Goal: Information Seeking & Learning: Learn about a topic

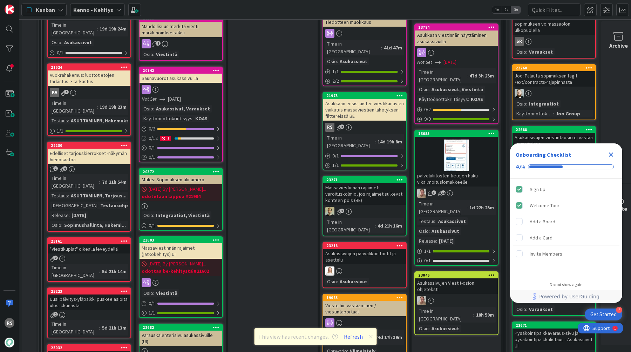
scroll to position [548, 0]
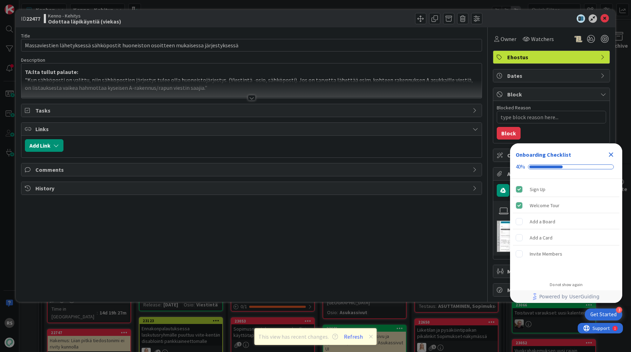
click at [253, 97] on div at bounding box center [252, 98] width 8 height 6
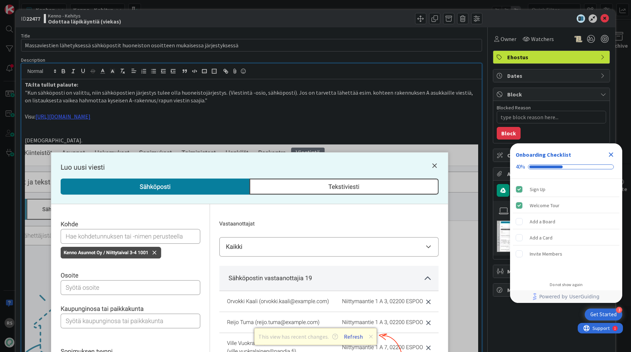
click at [355, 336] on button "Refresh" at bounding box center [353, 336] width 24 height 9
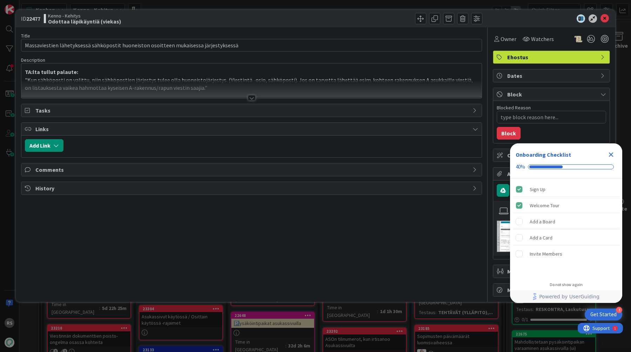
click at [253, 95] on div at bounding box center [251, 89] width 460 height 18
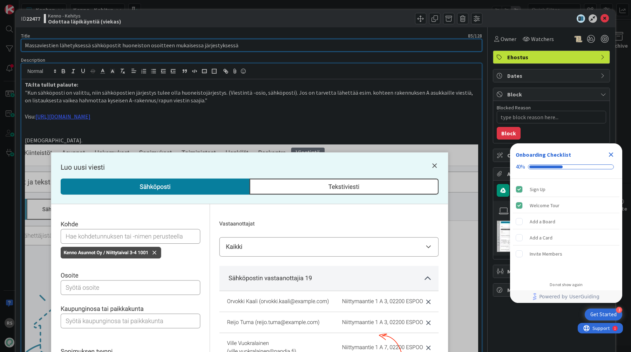
click at [253, 46] on input "Massaviestien lähetyksessä sähköpostit huoneiston osoitteen mukaisessa järjesty…" at bounding box center [251, 45] width 461 height 13
click at [607, 15] on icon at bounding box center [604, 18] width 8 height 8
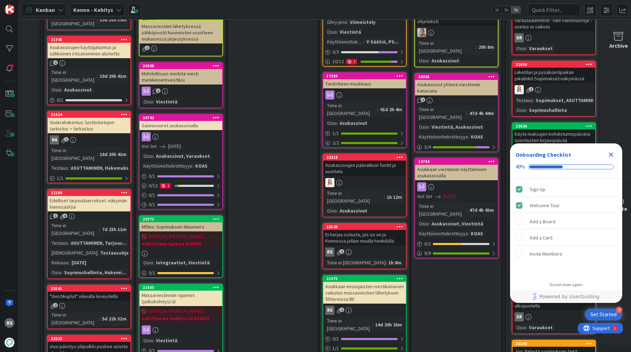
scroll to position [605, 0]
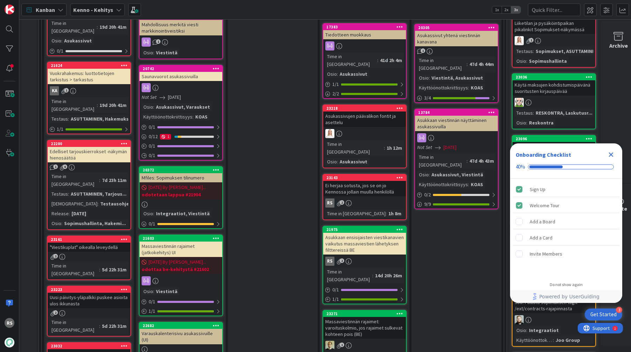
click at [363, 181] on div "Ei herjaa sotusta, jos se on jo Kennossa jollain muulla henkilöllä" at bounding box center [364, 188] width 83 height 15
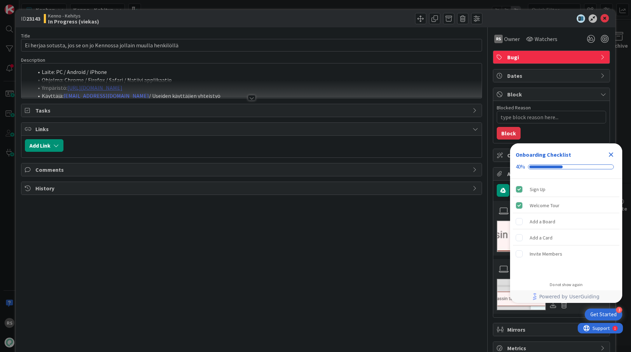
click at [251, 99] on div at bounding box center [252, 98] width 8 height 6
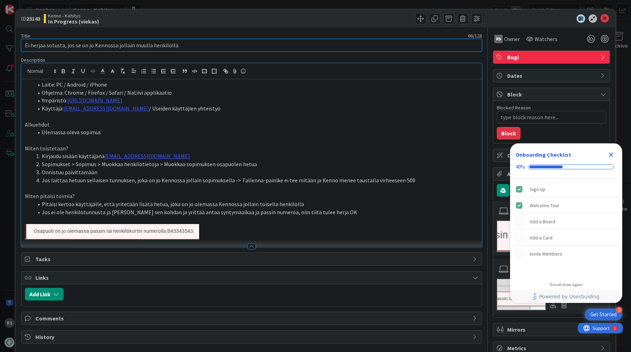
click at [239, 41] on input "Ei herjaa sotusta, jos se on jo Kennossa jollain muulla henkilöllä" at bounding box center [251, 45] width 461 height 13
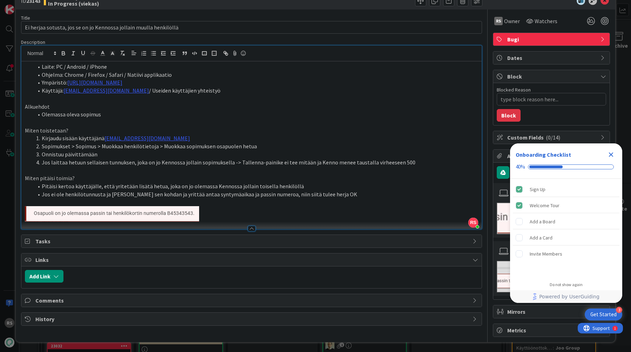
click at [323, 192] on li "Jos ei ole henkilötunnusta ja ruksaa sen kohdan ja yrittää antaa syntymäaikaa j…" at bounding box center [255, 194] width 445 height 8
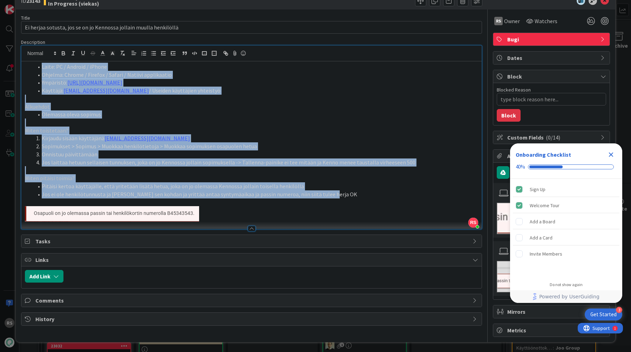
drag, startPoint x: 331, startPoint y: 195, endPoint x: 7, endPoint y: 64, distance: 348.6
click at [7, 64] on div "ID 23143 Kenno - Kehitys In Progress (viekas) Title 66 / 128 Ei herjaa sotusta,…" at bounding box center [315, 176] width 631 height 352
copy div "Laite: PC / Android / iPhone Ohjelma: Chrome / Firefox / Safari / Natiivi appli…"
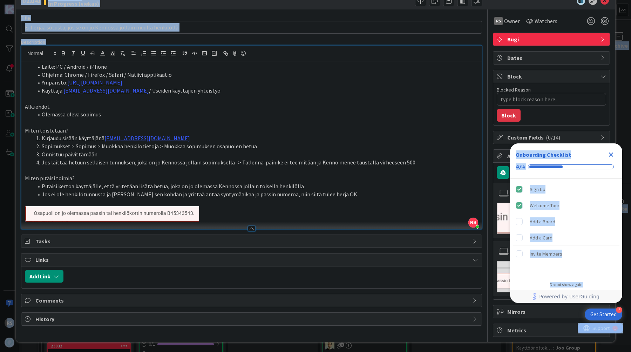
drag, startPoint x: 534, startPoint y: 148, endPoint x: 378, endPoint y: 161, distance: 156.2
click at [378, 161] on body "3 Get Started Onboarding Checklist 40% Sign Up Welcome Tour Add a Board Add a C…" at bounding box center [315, 176] width 631 height 352
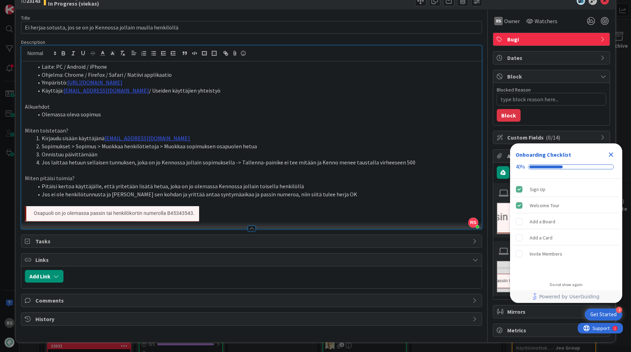
click at [611, 153] on icon "Close Checklist" at bounding box center [611, 154] width 8 height 8
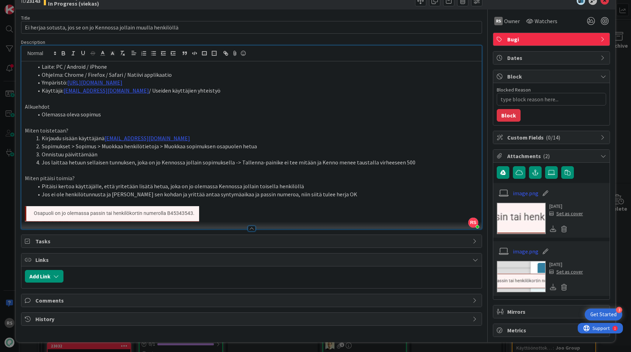
scroll to position [0, 0]
click at [533, 224] on img at bounding box center [521, 219] width 49 height 32
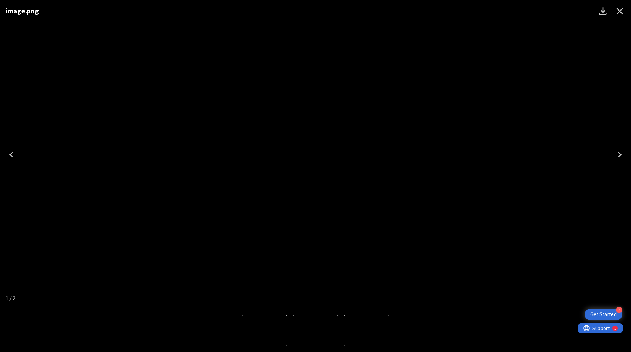
click at [602, 15] on icon "Download" at bounding box center [602, 10] width 7 height 7
type textarea "x"
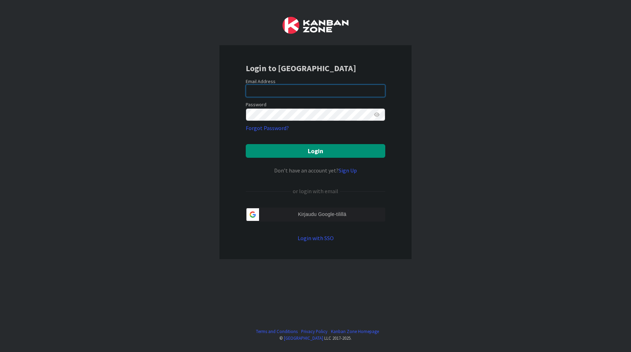
click at [364, 88] on input "email" at bounding box center [316, 90] width 140 height 13
type input "rasmus.saamanen@pandia.fi"
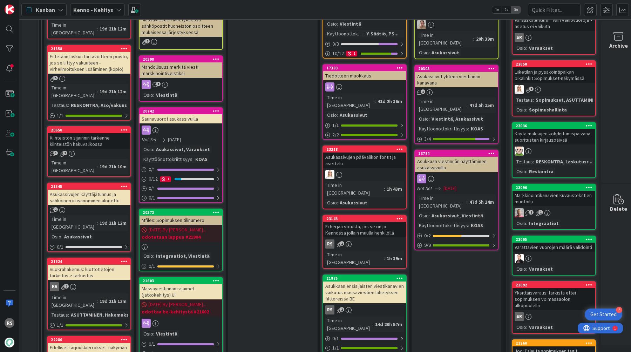
scroll to position [586, 0]
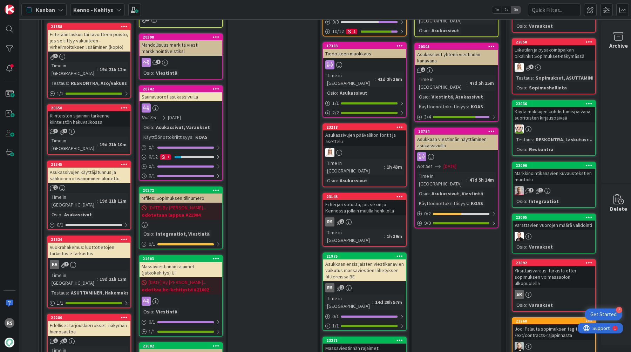
click at [335, 200] on div "Ei herjaa sotusta, jos se on jo Kennossa jollain muulla henkilöllä" at bounding box center [364, 207] width 83 height 15
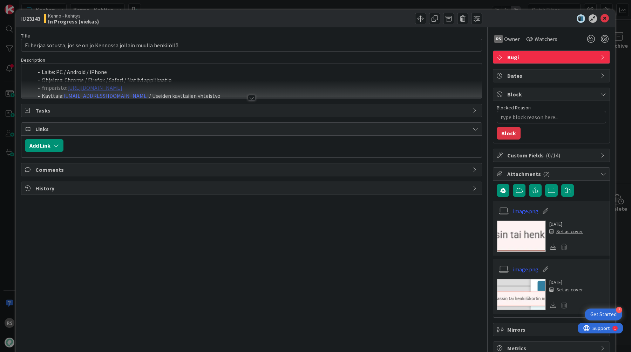
click at [252, 99] on div at bounding box center [252, 98] width 8 height 6
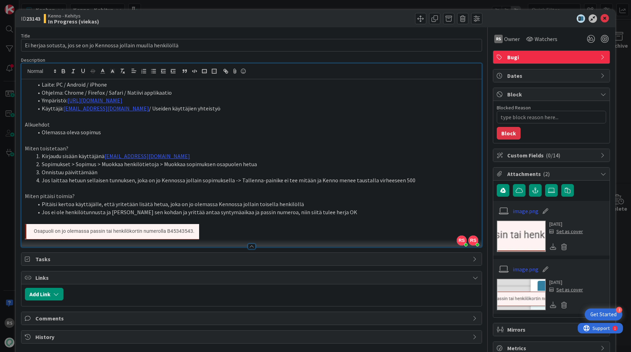
type textarea "x"
